Goal: Check status: Check status

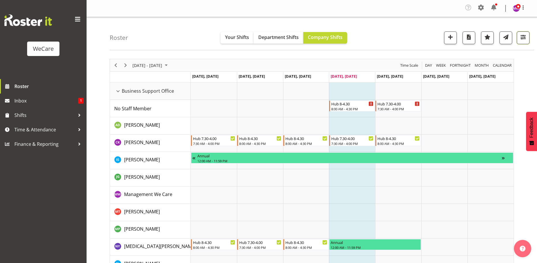
click at [525, 39] on span "button" at bounding box center [524, 37] width 8 height 8
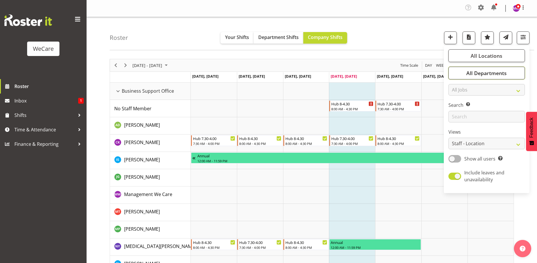
click at [502, 70] on span "All Departments" at bounding box center [487, 73] width 40 height 7
drag, startPoint x: 499, startPoint y: 73, endPoint x: 506, endPoint y: 55, distance: 19.4
click at [499, 72] on span "All Departments" at bounding box center [487, 73] width 40 height 7
click at [506, 54] on button "All Locations" at bounding box center [487, 55] width 77 height 13
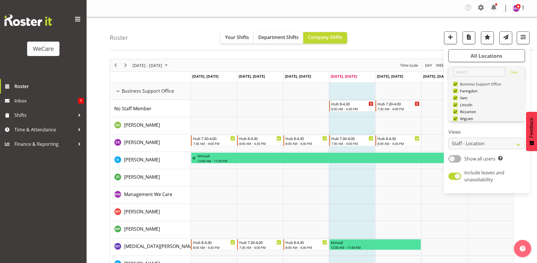
click at [458, 83] on span at bounding box center [455, 84] width 5 height 5
click at [457, 83] on input "Business Support Office" at bounding box center [455, 84] width 4 height 4
checkbox input "false"
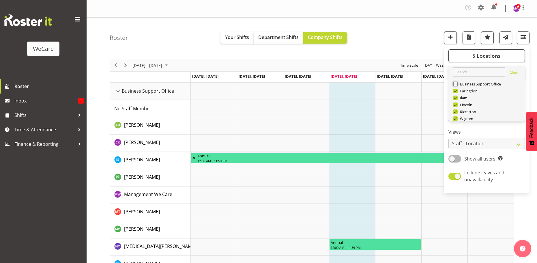
click at [0, 0] on div "Timeline Week of August 28, 2025" at bounding box center [0, 0] width 0 height 0
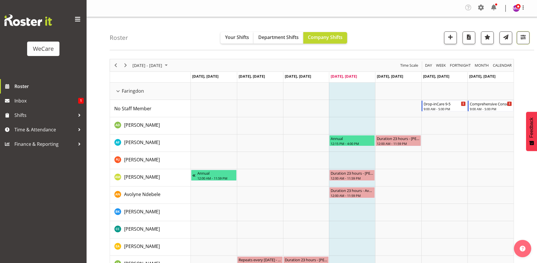
click at [521, 38] on span "button" at bounding box center [524, 37] width 8 height 8
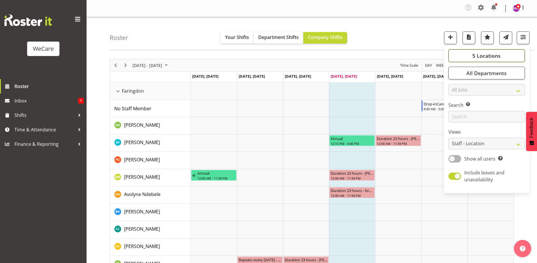
click at [485, 55] on span "5 Locations" at bounding box center [487, 55] width 28 height 7
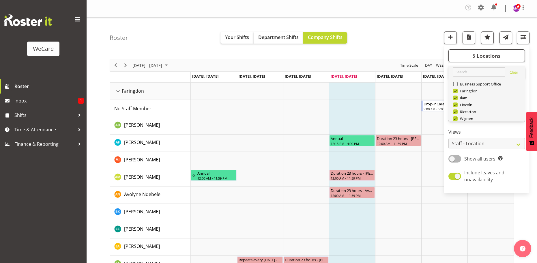
click at [455, 92] on span at bounding box center [455, 91] width 5 height 5
click at [455, 92] on input "Faringdon" at bounding box center [455, 91] width 4 height 4
checkbox input "false"
click at [456, 105] on span at bounding box center [455, 104] width 5 height 5
click at [456, 105] on input "Lincoln" at bounding box center [455, 105] width 4 height 4
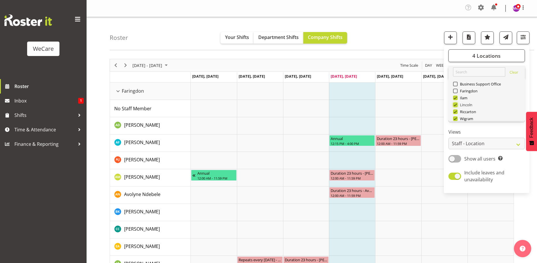
checkbox input "false"
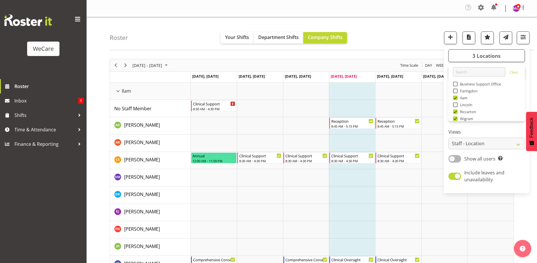
click at [456, 118] on span at bounding box center [455, 118] width 5 height 5
click at [456, 118] on input "Wigram" at bounding box center [455, 119] width 4 height 4
checkbox input "false"
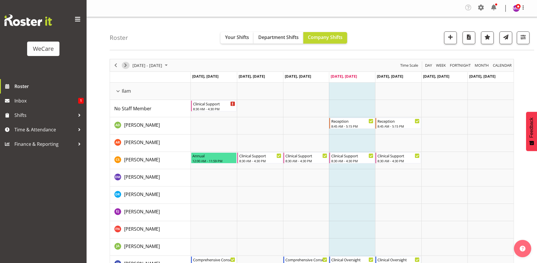
click at [125, 64] on span "Next" at bounding box center [125, 65] width 7 height 7
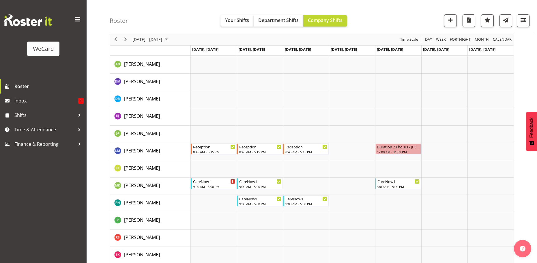
scroll to position [552, 0]
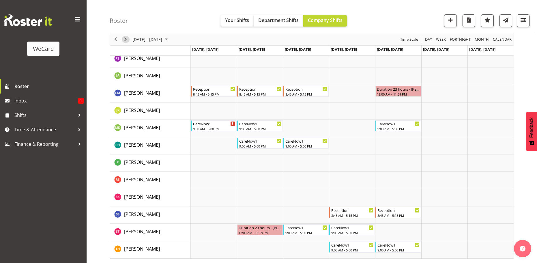
click at [128, 37] on span "Next" at bounding box center [125, 39] width 7 height 7
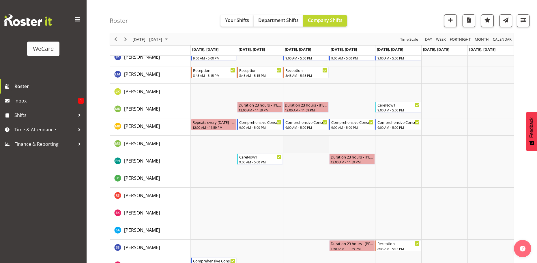
scroll to position [217, 0]
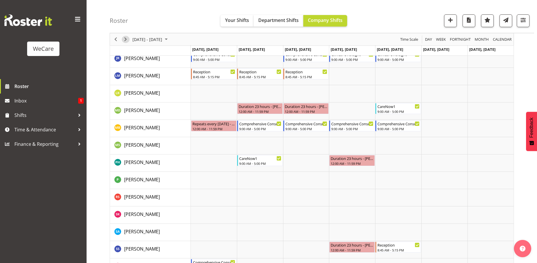
click at [126, 38] on span "Next" at bounding box center [125, 39] width 7 height 7
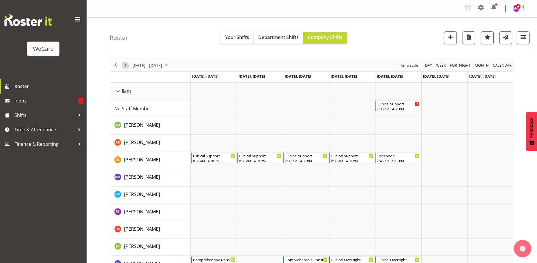
click at [124, 65] on span "Next" at bounding box center [125, 65] width 7 height 7
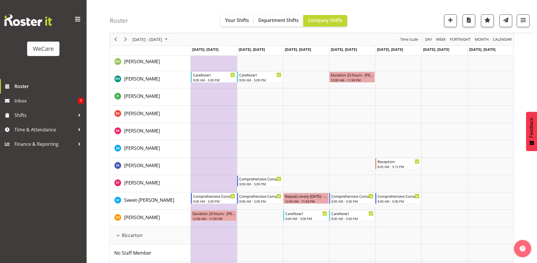
scroll to position [303, 0]
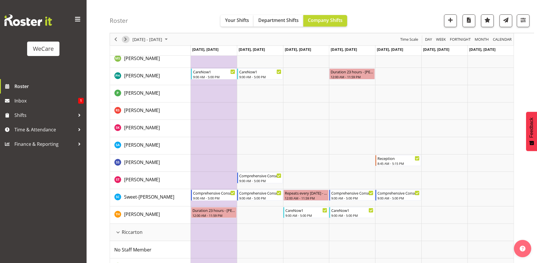
click at [126, 40] on span "Next" at bounding box center [125, 39] width 7 height 7
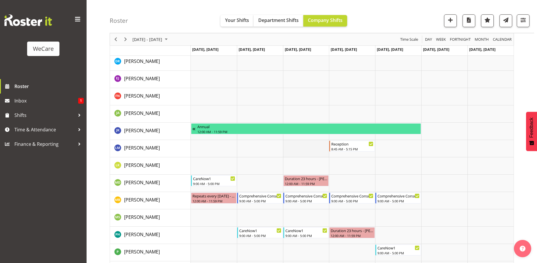
scroll to position [173, 0]
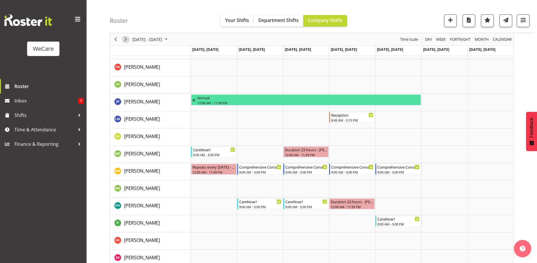
click at [126, 41] on span "Next" at bounding box center [125, 39] width 7 height 7
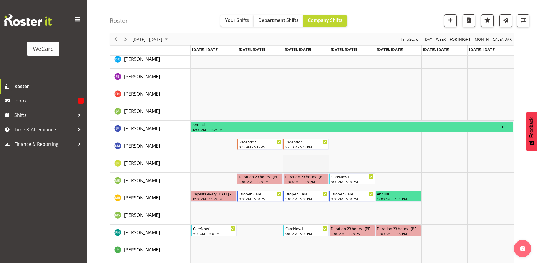
scroll to position [202, 0]
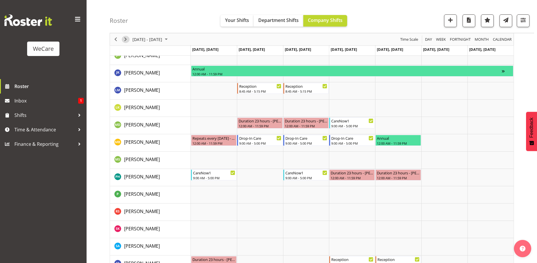
click at [126, 38] on span "Next" at bounding box center [125, 39] width 7 height 7
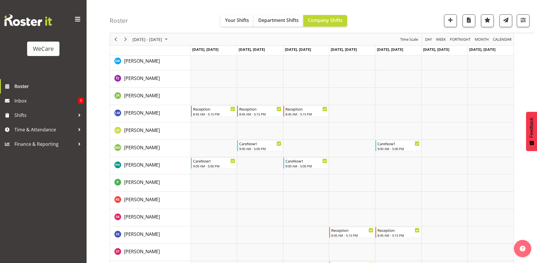
scroll to position [563, 0]
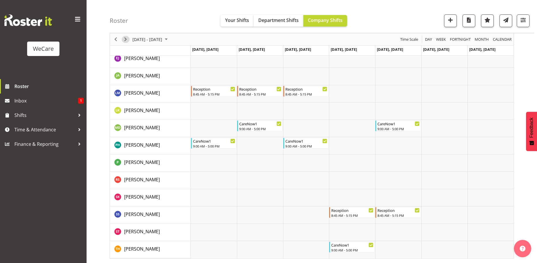
click at [127, 38] on span "Next" at bounding box center [125, 39] width 7 height 7
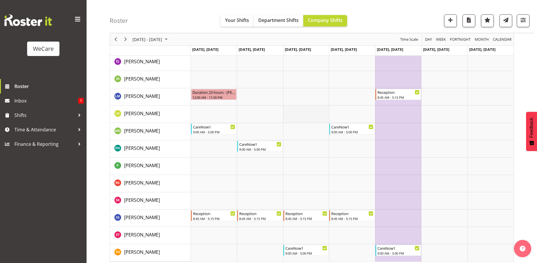
scroll to position [563, 0]
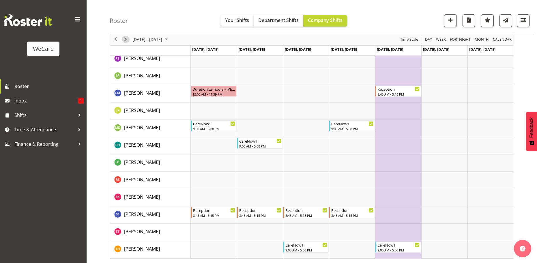
click at [126, 40] on span "Next" at bounding box center [125, 39] width 7 height 7
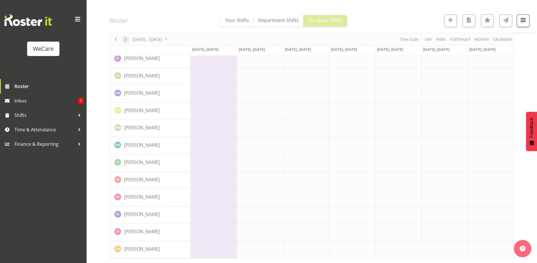
scroll to position [552, 0]
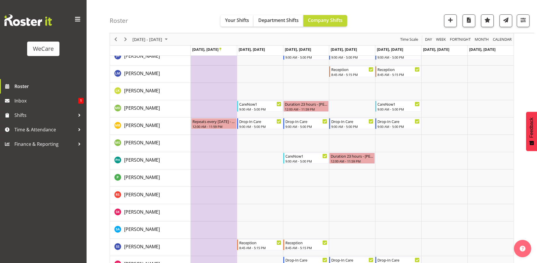
scroll to position [210, 0]
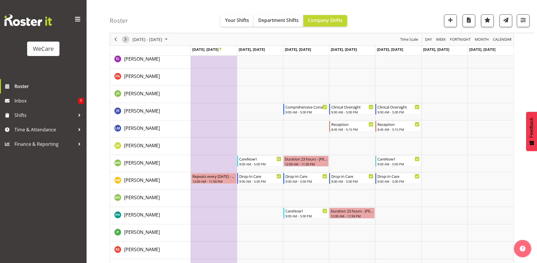
click at [127, 38] on span "Next" at bounding box center [125, 39] width 7 height 7
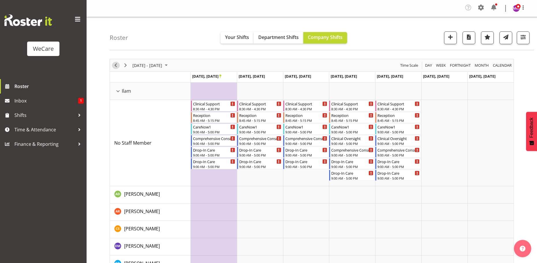
click at [113, 65] on span "Previous" at bounding box center [115, 65] width 7 height 7
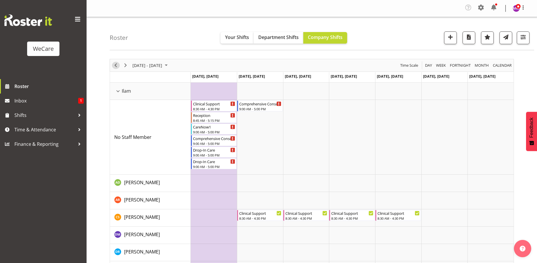
click at [113, 65] on span "Previous" at bounding box center [115, 65] width 7 height 7
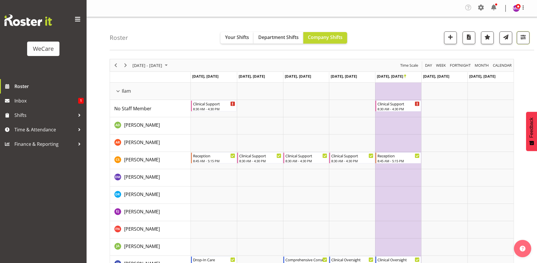
click at [523, 39] on span "button" at bounding box center [524, 37] width 8 height 8
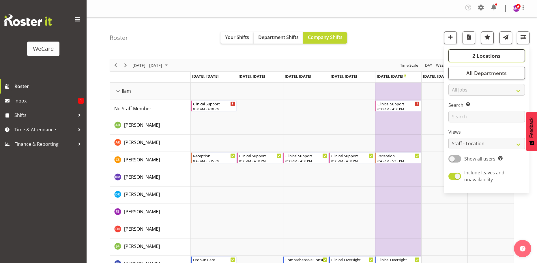
click at [507, 56] on button "2 Locations" at bounding box center [487, 55] width 77 height 13
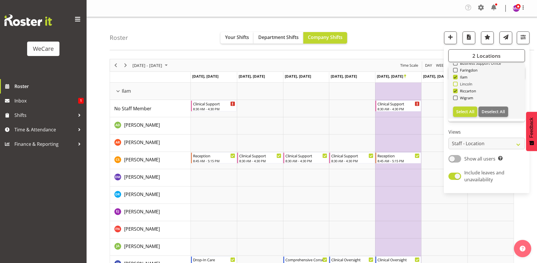
click at [456, 83] on span at bounding box center [455, 84] width 5 height 5
click at [456, 83] on input "Lincoln" at bounding box center [455, 84] width 4 height 4
checkbox input "true"
click at [456, 91] on span at bounding box center [455, 91] width 5 height 5
click at [456, 91] on input "Riccarton" at bounding box center [455, 91] width 4 height 4
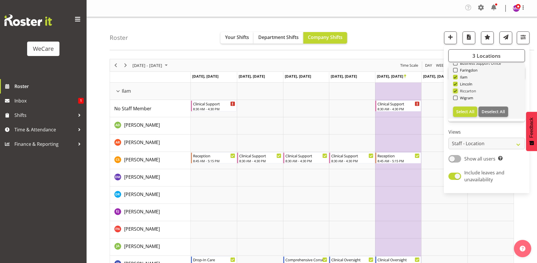
checkbox input "false"
click at [457, 70] on span at bounding box center [455, 70] width 5 height 5
click at [457, 70] on input "Faringdon" at bounding box center [455, 70] width 4 height 4
checkbox input "true"
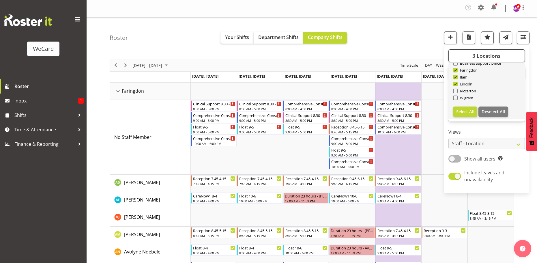
click at [456, 83] on span at bounding box center [455, 84] width 5 height 5
click at [456, 83] on input "Lincoln" at bounding box center [455, 84] width 4 height 4
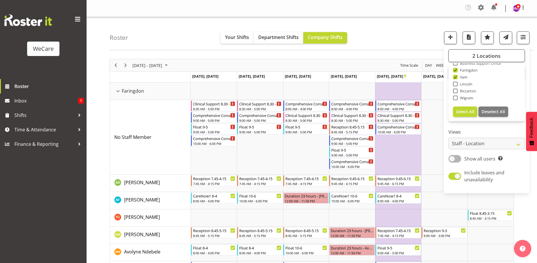
click at [159, 32] on div "Roster Your Shifts Department Shifts Company Shifts 2 Locations Clear Business …" at bounding box center [322, 33] width 425 height 33
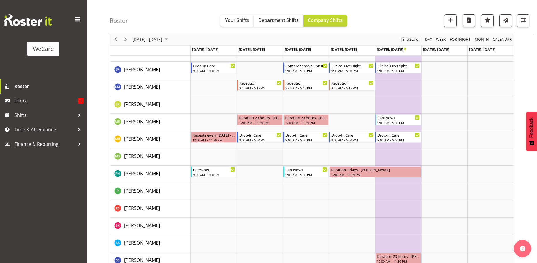
scroll to position [730, 0]
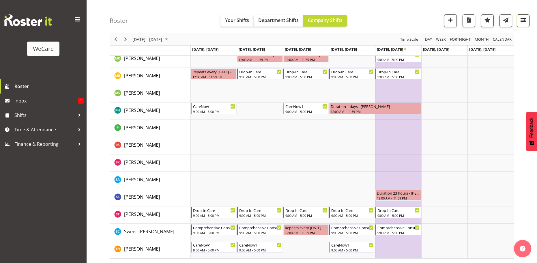
click at [525, 24] on button "button" at bounding box center [523, 20] width 13 height 13
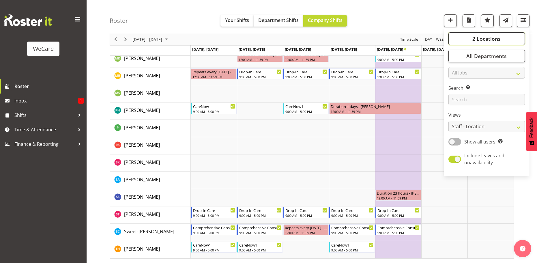
click at [500, 40] on span "2 Locations" at bounding box center [487, 38] width 28 height 7
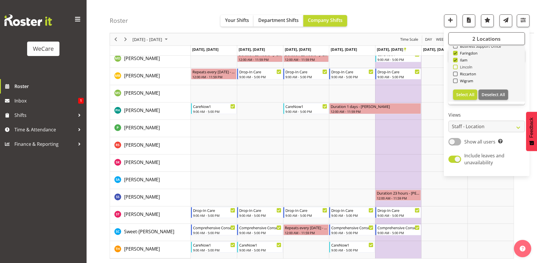
click at [457, 66] on span at bounding box center [455, 67] width 5 height 5
click at [457, 66] on input "Lincoln" at bounding box center [455, 67] width 4 height 4
checkbox input "true"
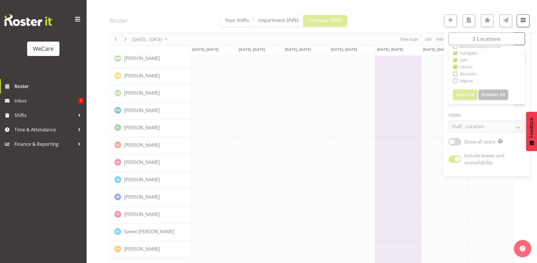
scroll to position [730, 0]
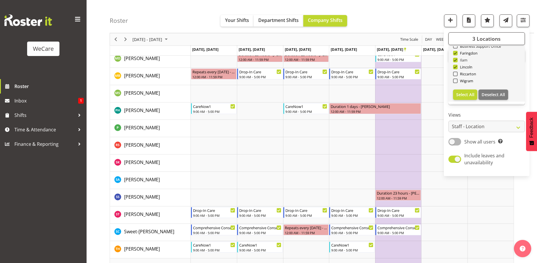
click at [456, 60] on span at bounding box center [455, 60] width 5 height 5
click at [456, 60] on input "Ilam" at bounding box center [455, 60] width 4 height 4
checkbox input "false"
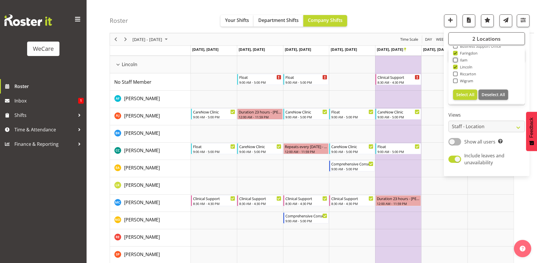
scroll to position [557, 0]
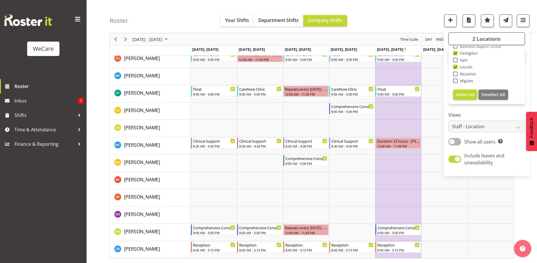
click at [405, 15] on div "Roster Your Shifts Department Shifts Company Shifts 2 Locations Clear Business …" at bounding box center [322, 16] width 425 height 33
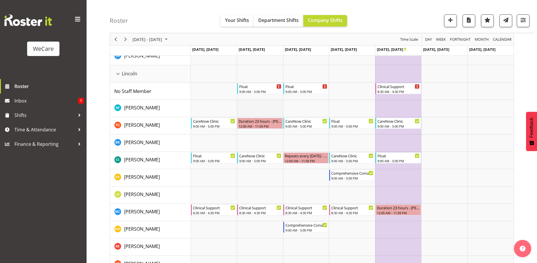
scroll to position [499, 0]
